Goal: Task Accomplishment & Management: Manage account settings

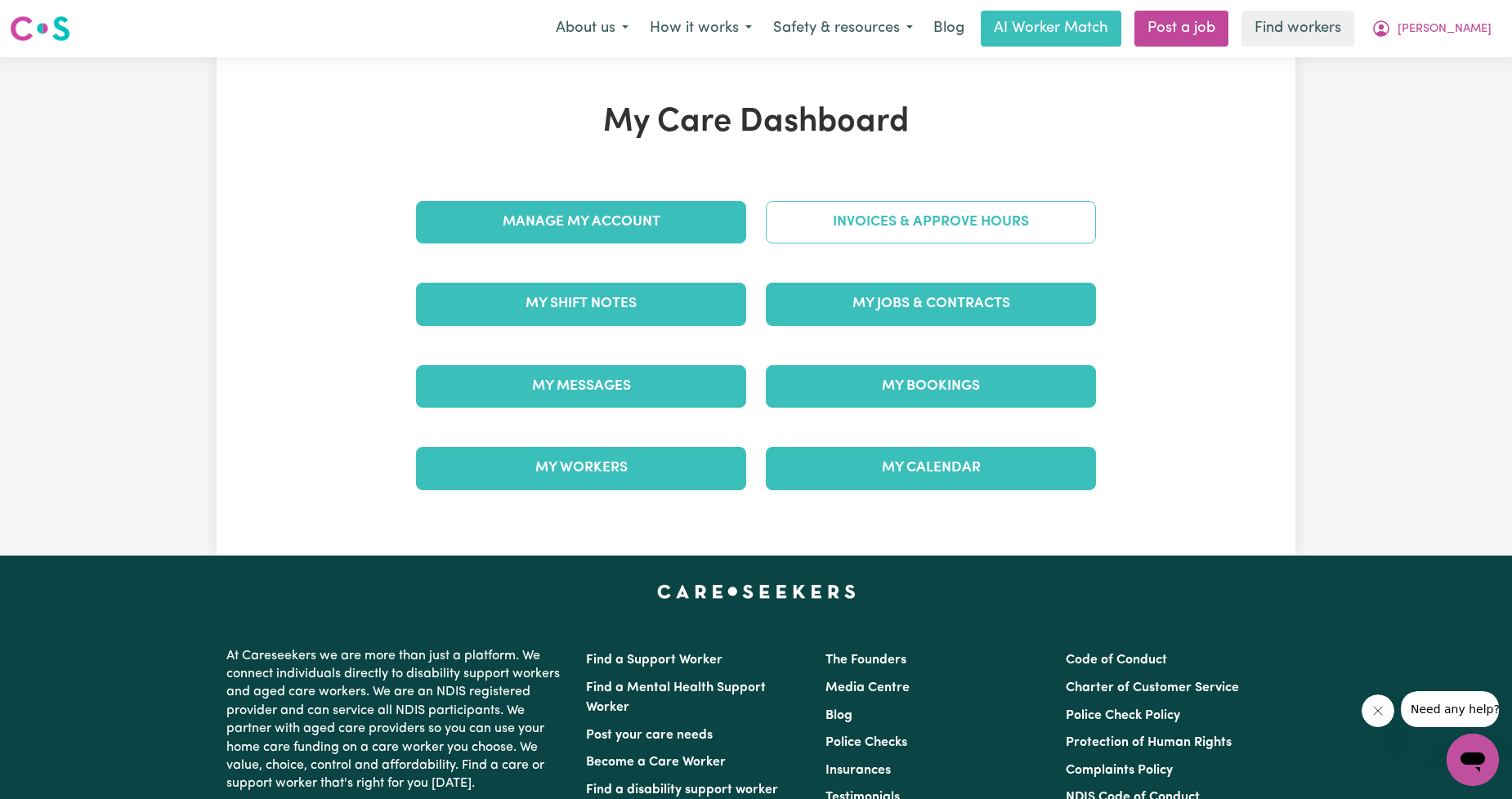
click at [871, 226] on link "Invoices & Approve Hours" at bounding box center [930, 222] width 330 height 42
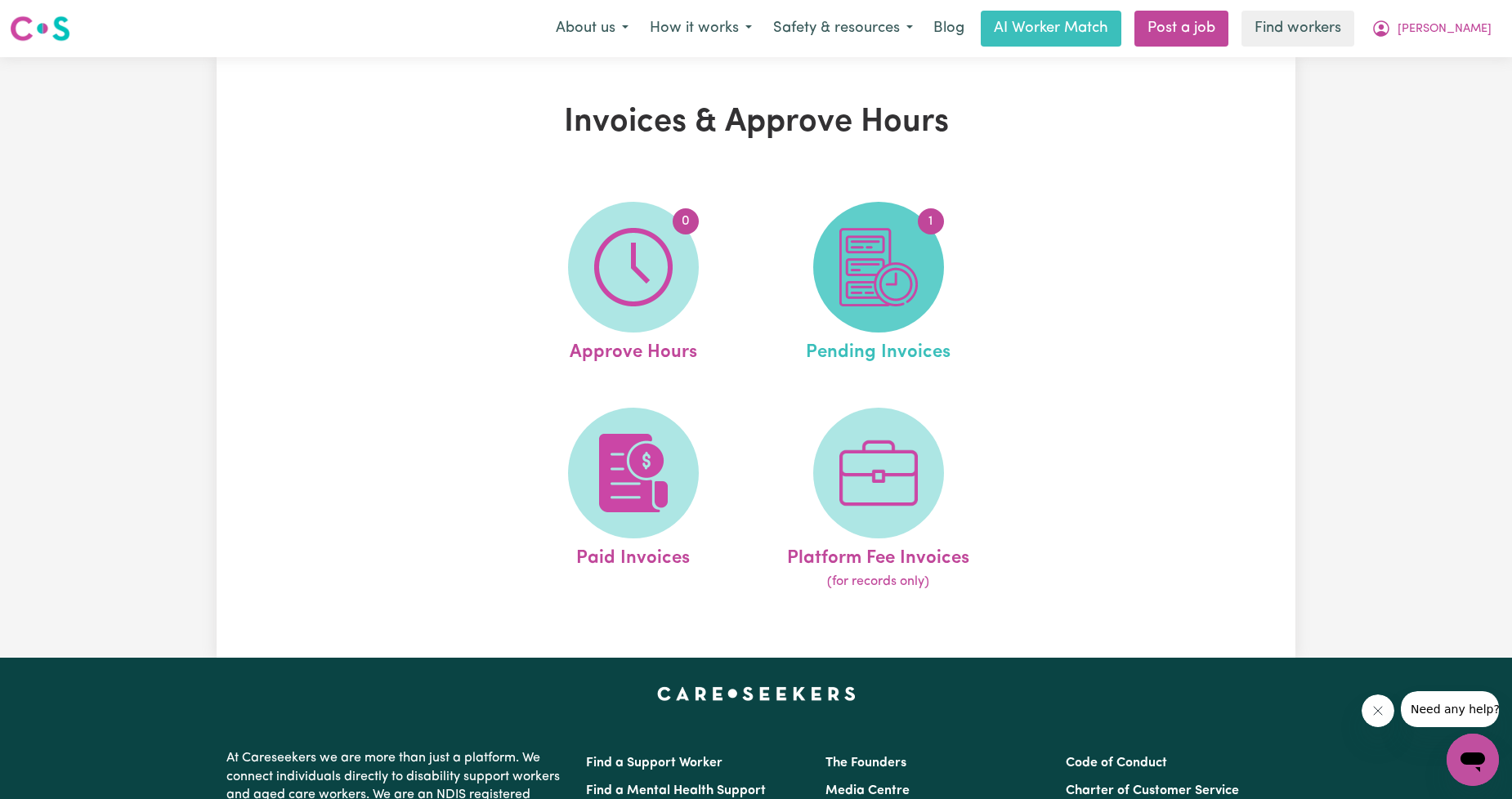
click at [844, 264] on img at bounding box center [878, 266] width 78 height 78
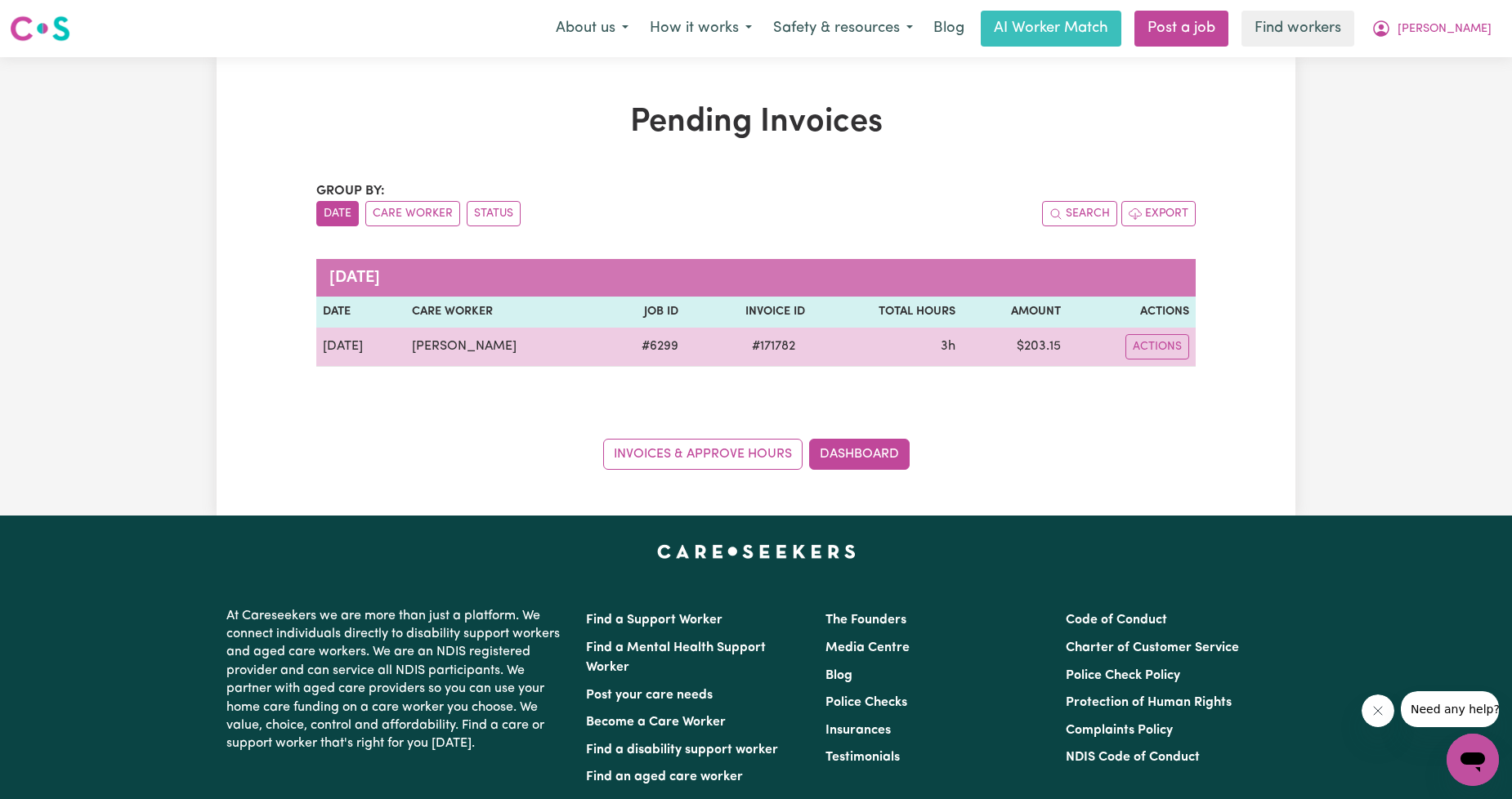
click at [602, 363] on td "# 6299" at bounding box center [643, 347] width 83 height 40
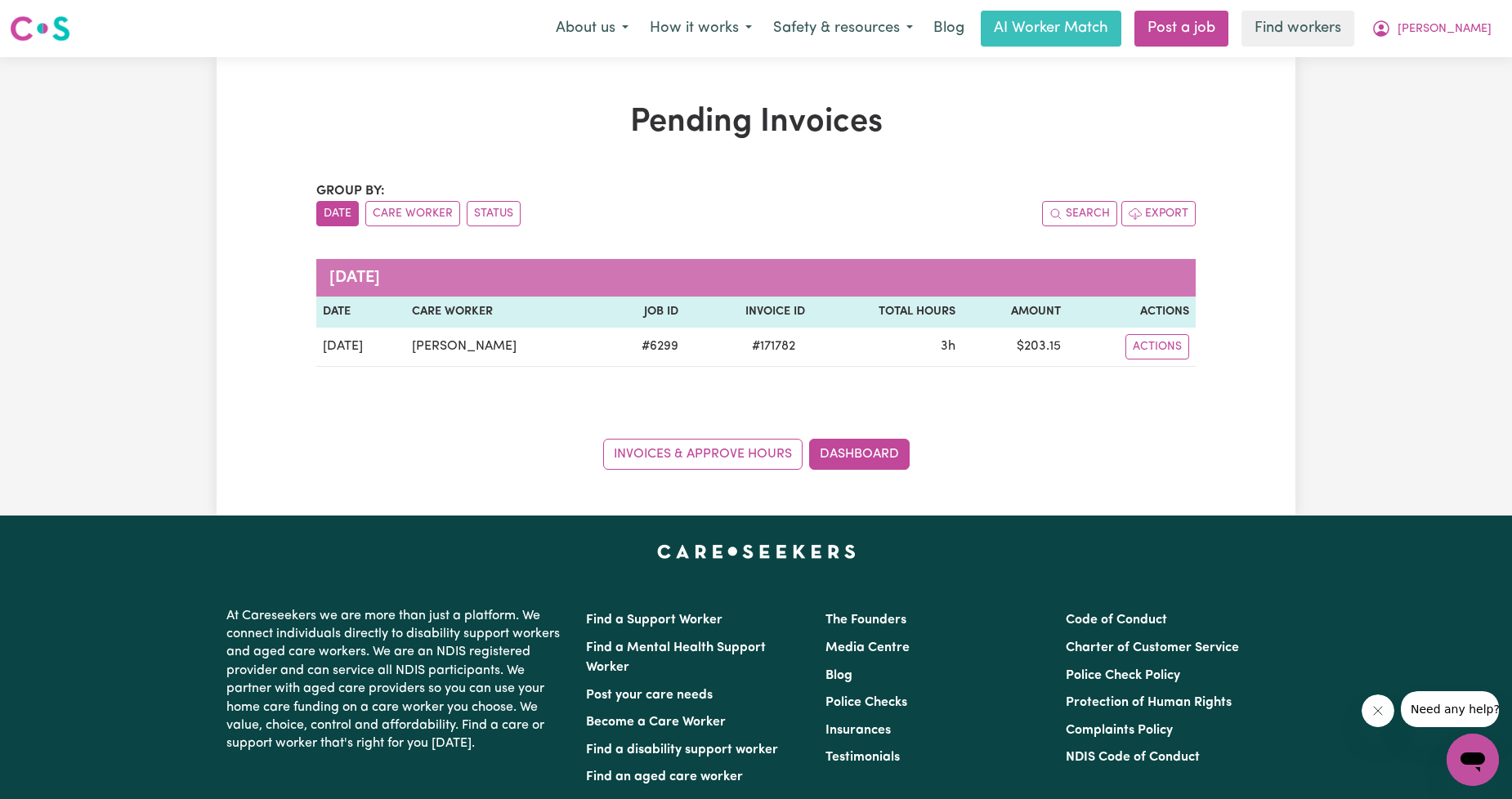
drag, startPoint x: 1332, startPoint y: 161, endPoint x: 1365, endPoint y: 135, distance: 42.0
click at [1342, 154] on div "Pending Invoices Group by: Date Care Worker Status Search Export [DATE] Date Ca…" at bounding box center [756, 287] width 1512 height 459
click at [1484, 27] on span "[PERSON_NAME]" at bounding box center [1444, 29] width 94 height 18
click at [1443, 55] on link "My Dashboard" at bounding box center [1436, 64] width 129 height 31
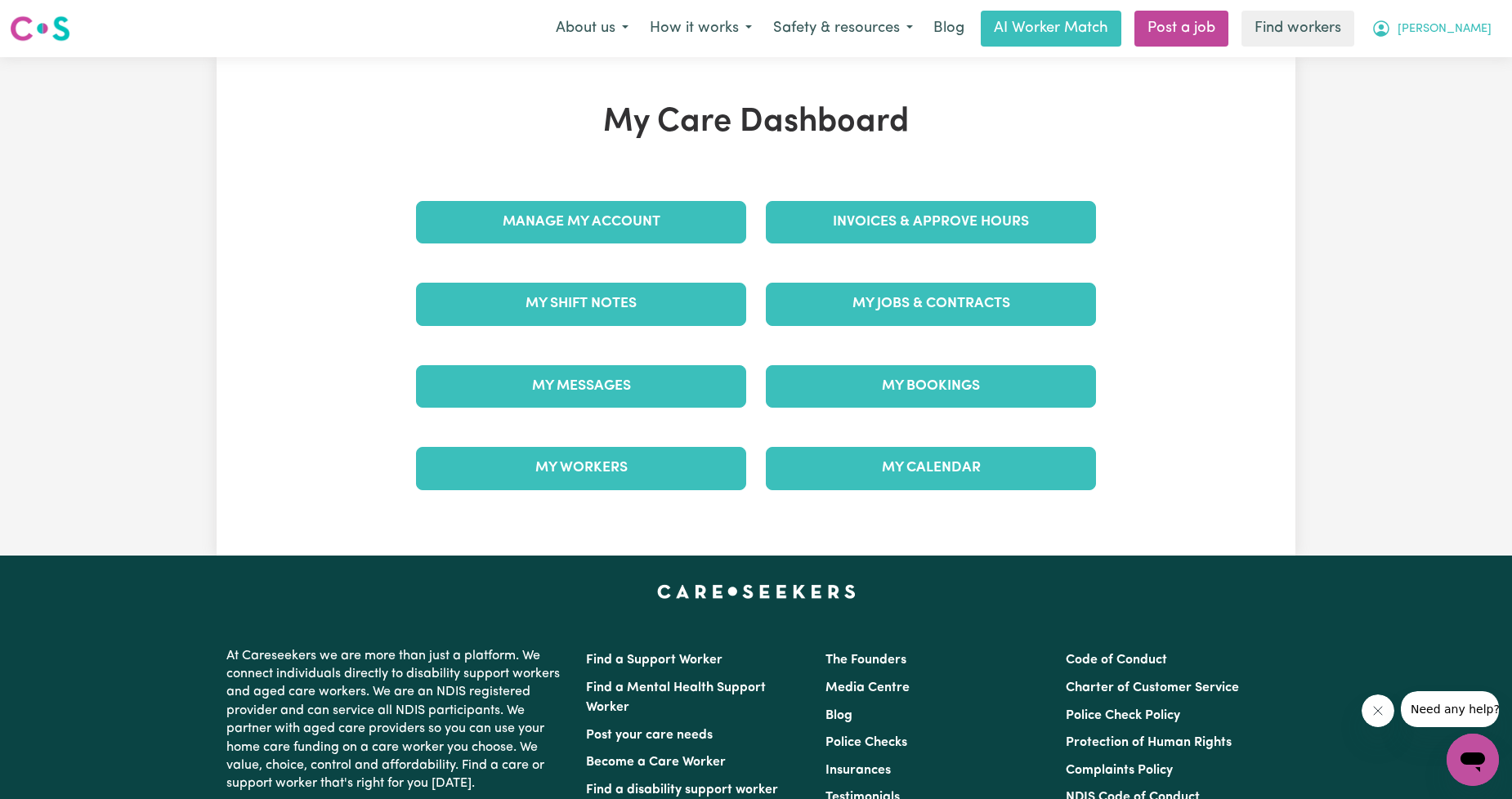
click at [1464, 37] on button "[PERSON_NAME]" at bounding box center [1431, 28] width 142 height 34
click at [1390, 95] on link "Logout" at bounding box center [1436, 94] width 129 height 31
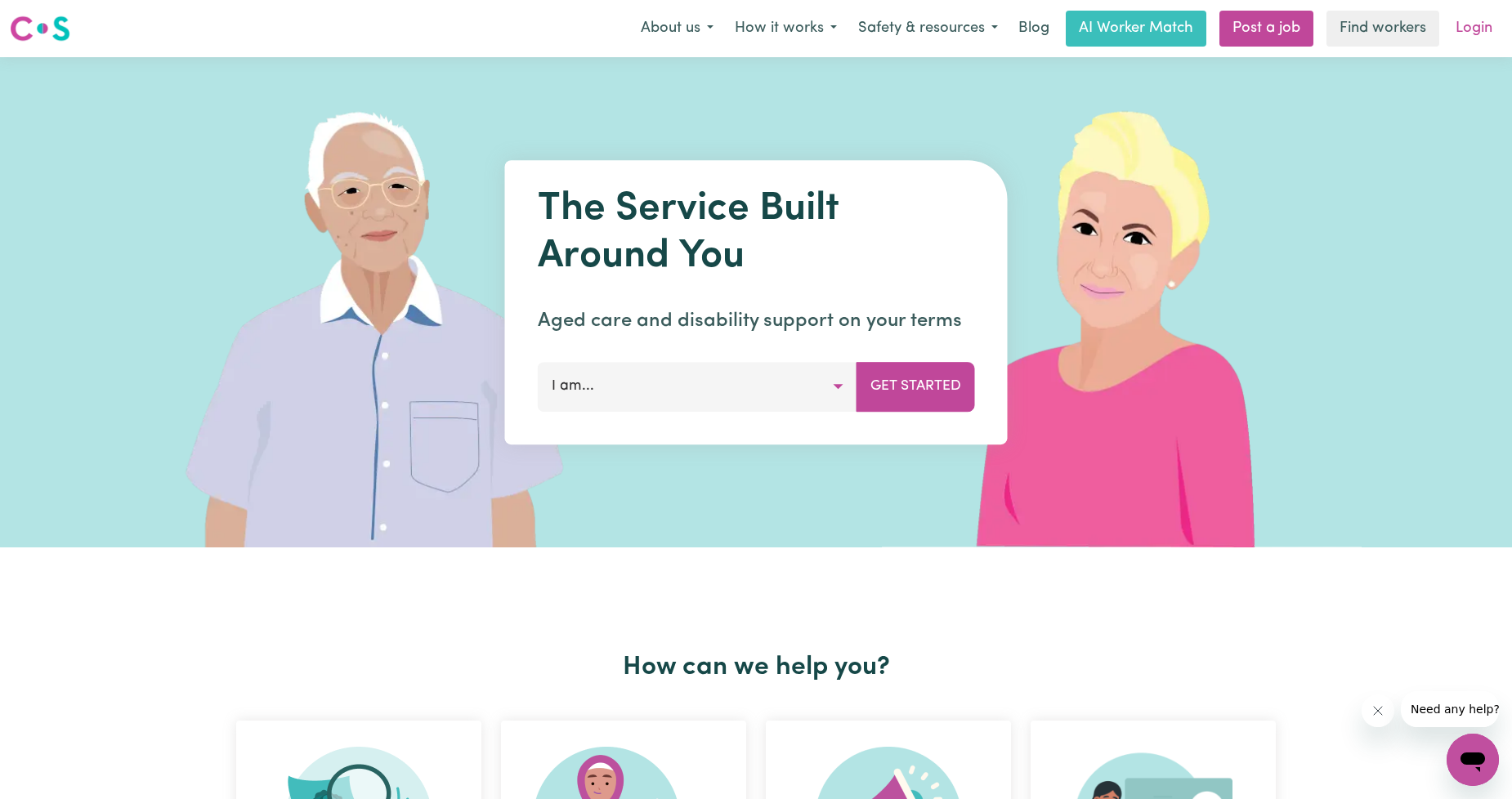
click at [1482, 10] on link "Login" at bounding box center [1474, 28] width 57 height 36
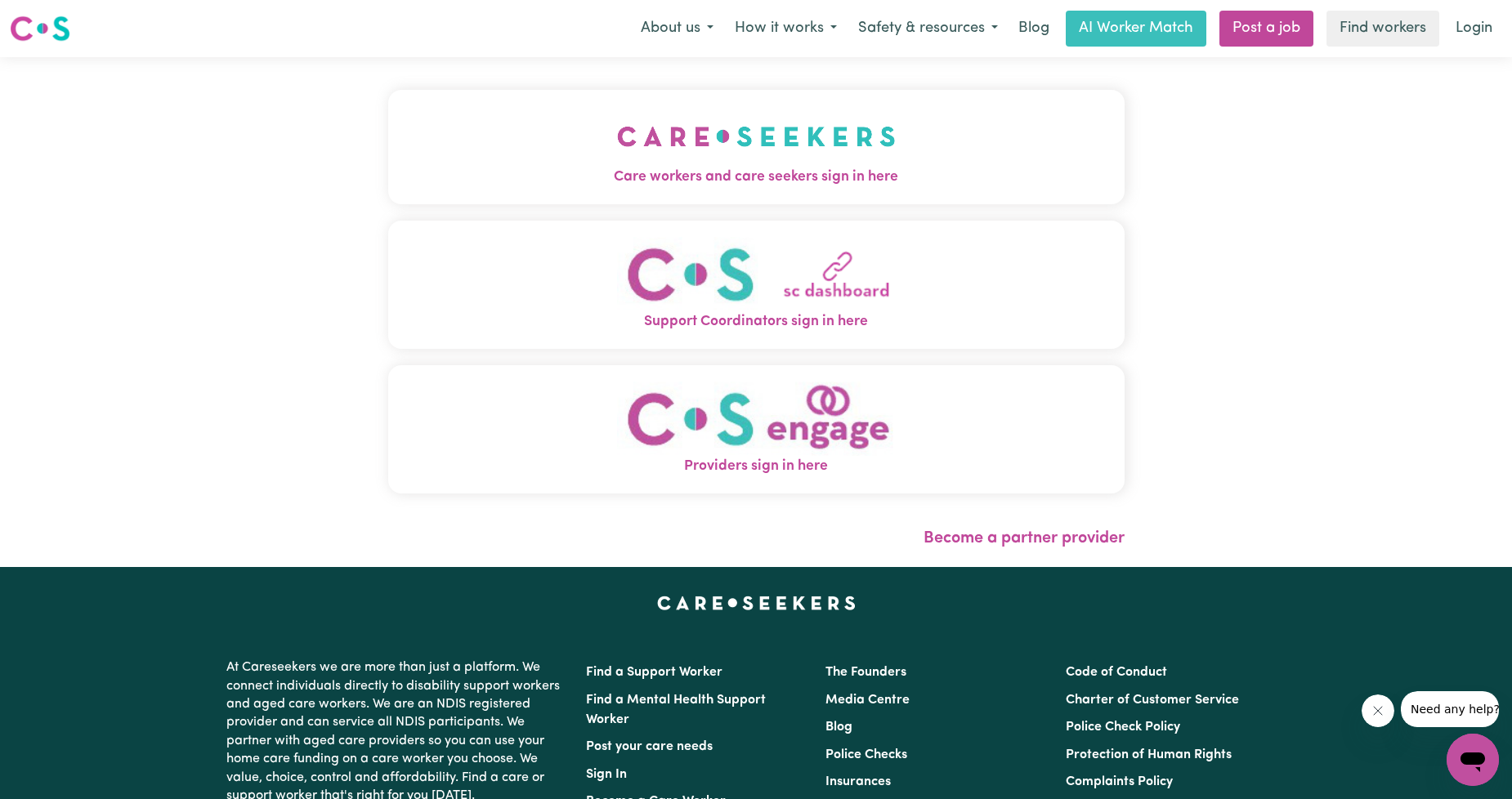
click at [689, 127] on img "Care workers and care seekers sign in here" at bounding box center [756, 137] width 278 height 60
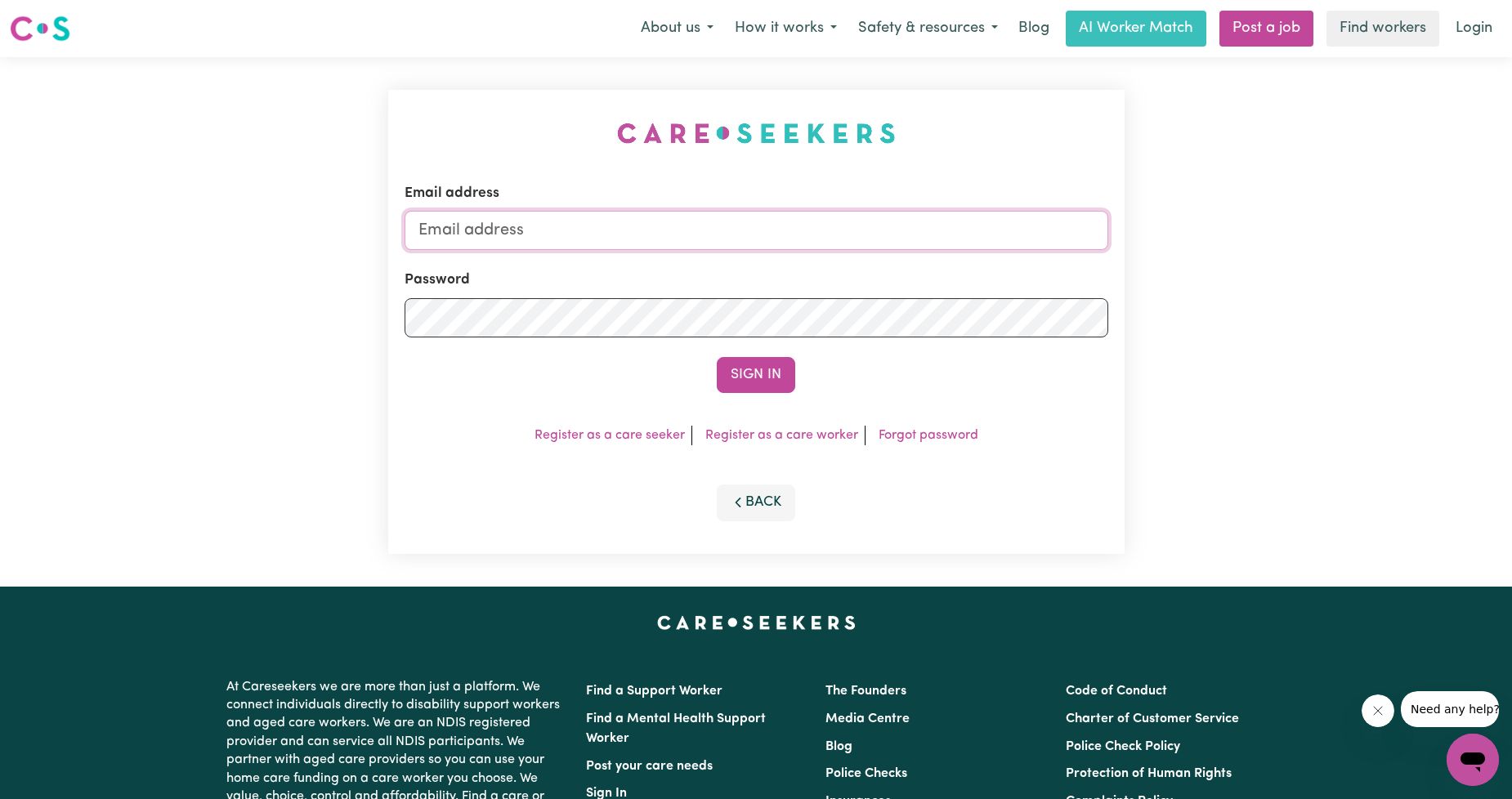
click at [642, 235] on input "Email address" at bounding box center [756, 230] width 704 height 40
drag, startPoint x: 502, startPoint y: 237, endPoint x: 1013, endPoint y: 262, distance: 511.6
click at [1013, 262] on form "Email address [EMAIL_ADDRESS][PERSON_NAME][DOMAIN_NAME] Password Sign In" at bounding box center [756, 288] width 704 height 210
type input "[EMAIL_ADDRESS][DOMAIN_NAME]"
click at [780, 371] on button "Sign In" at bounding box center [755, 375] width 78 height 36
